Goal: Task Accomplishment & Management: Manage account settings

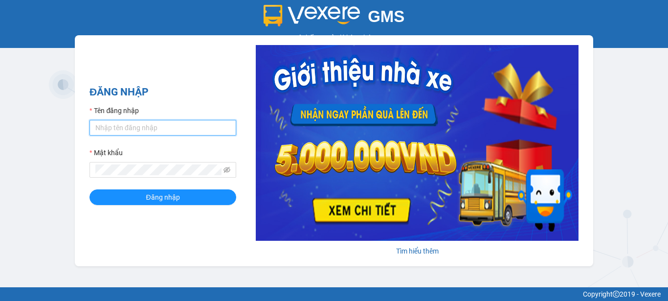
click at [174, 131] on input "Tên đăng nhập" at bounding box center [162, 128] width 147 height 16
type input "baichay.phucxuyen"
click at [89, 189] on button "Đăng nhập" at bounding box center [162, 197] width 147 height 16
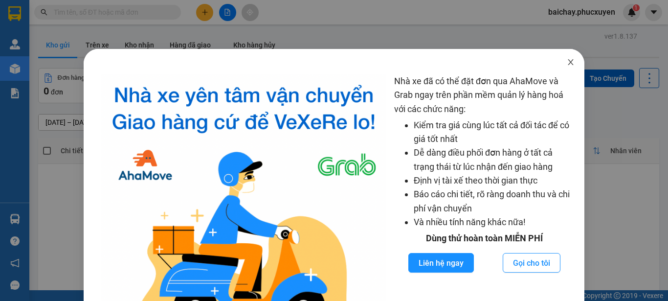
click at [567, 62] on icon "close" at bounding box center [571, 62] width 8 height 8
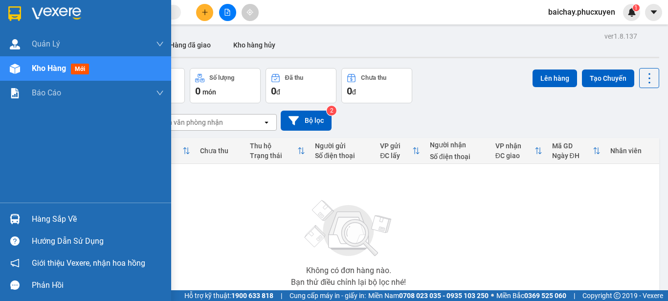
click at [51, 218] on div "Hàng sắp về" at bounding box center [98, 219] width 132 height 15
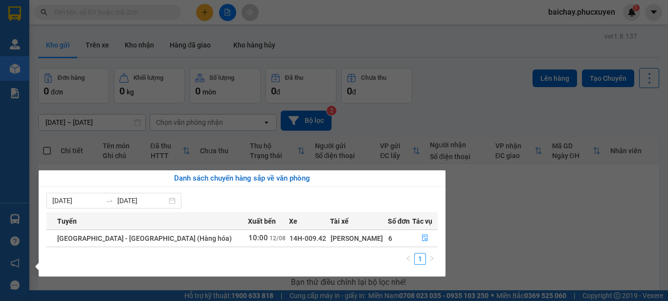
click at [499, 264] on section "Kết quả tìm kiếm ( 0 ) Bộ lọc No Data baichay.phucxuyen 1 Quản Lý Quản lý giao …" at bounding box center [334, 150] width 668 height 301
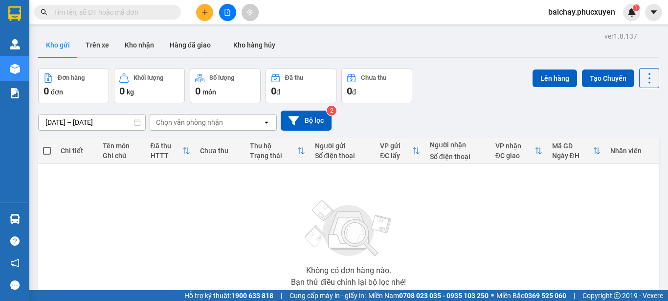
click at [571, 12] on span "baichay.phucxuyen" at bounding box center [581, 12] width 83 height 12
click at [565, 29] on span "Đăng xuất" at bounding box center [586, 30] width 61 height 11
